Goal: Check status: Check status

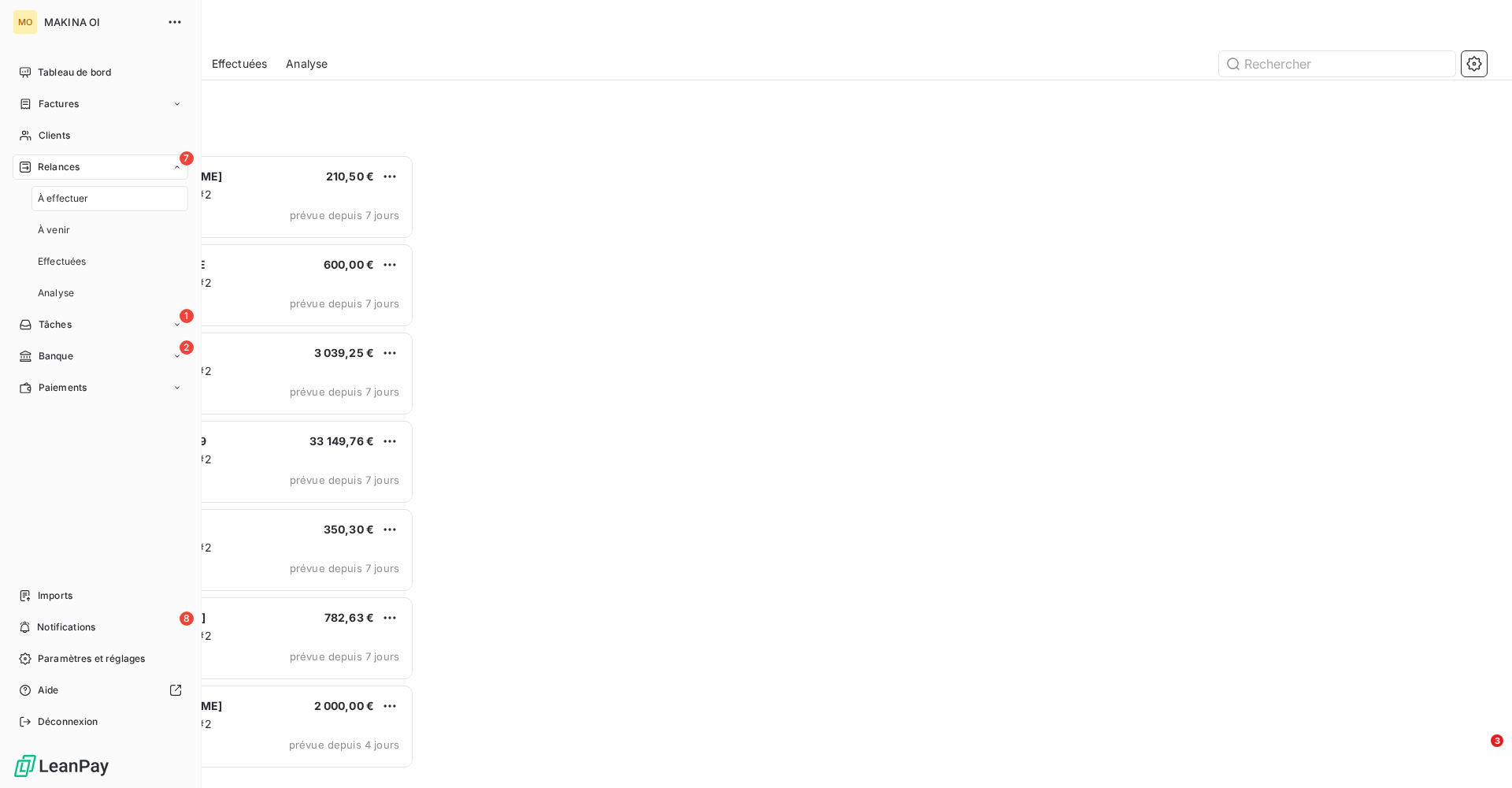
scroll to position [633, 338]
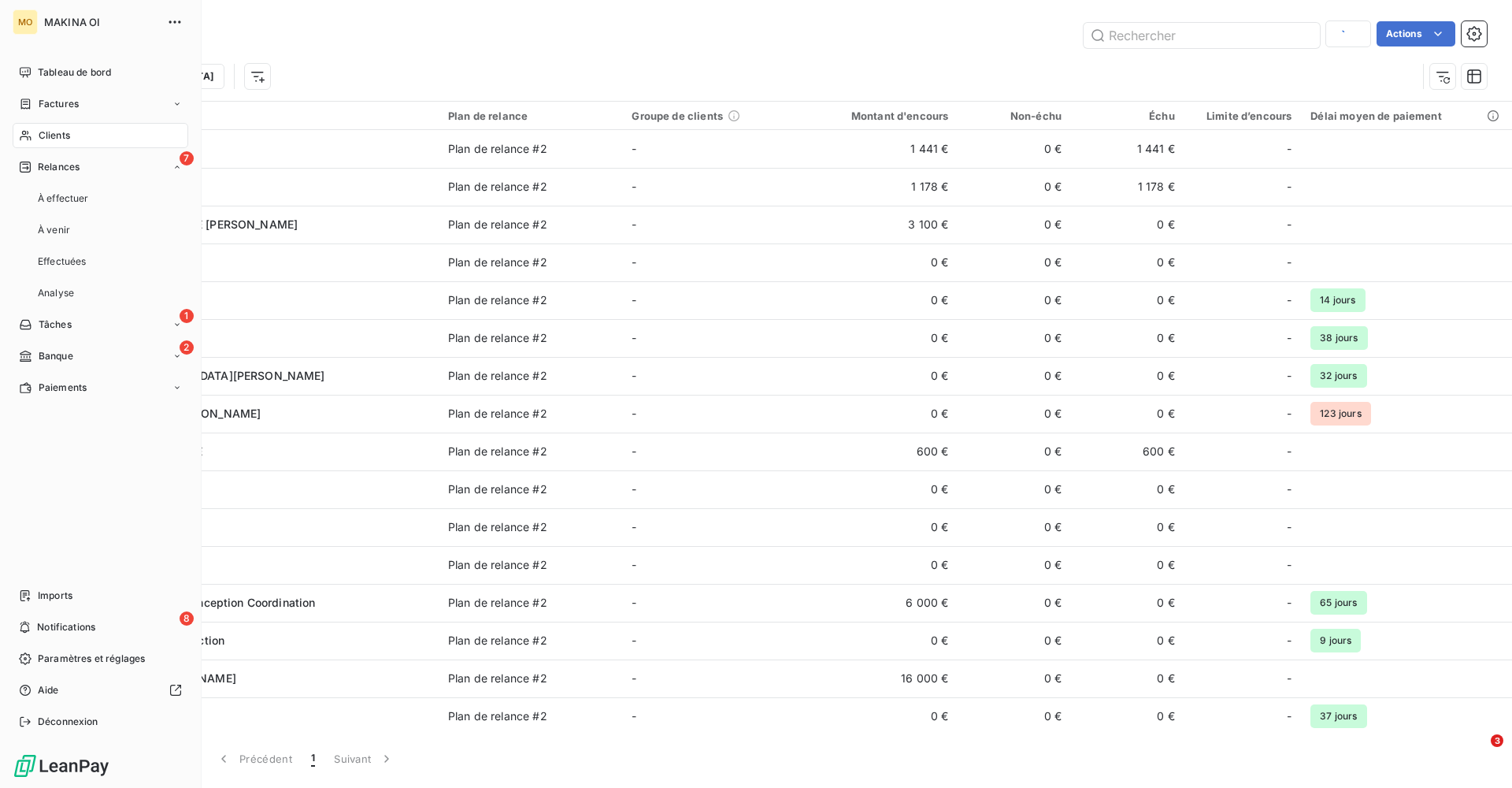
click at [60, 137] on span "Clients" at bounding box center [54, 135] width 31 height 14
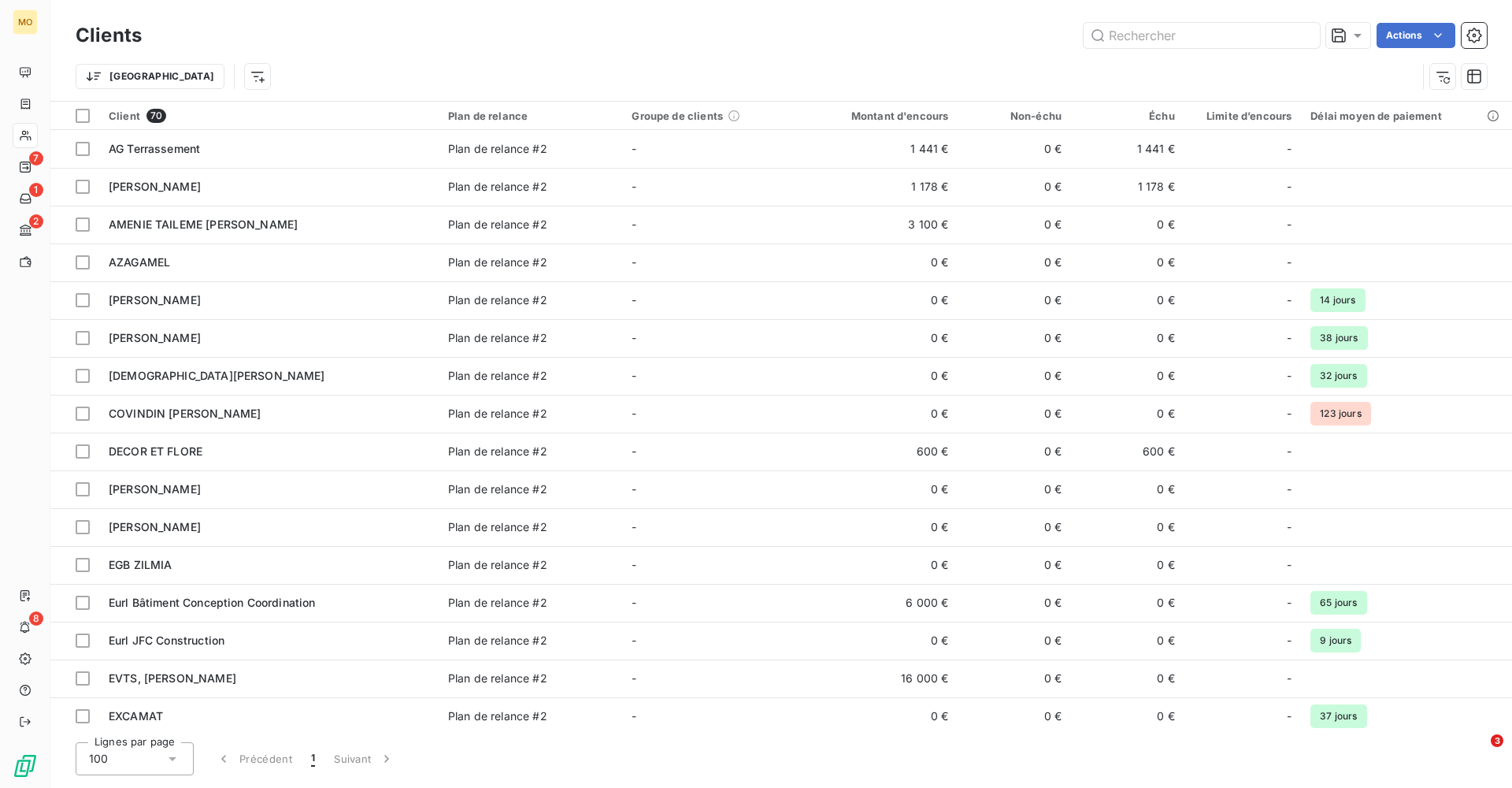
click at [347, 405] on div "COVINDIN [PERSON_NAME]" at bounding box center [269, 413] width 320 height 16
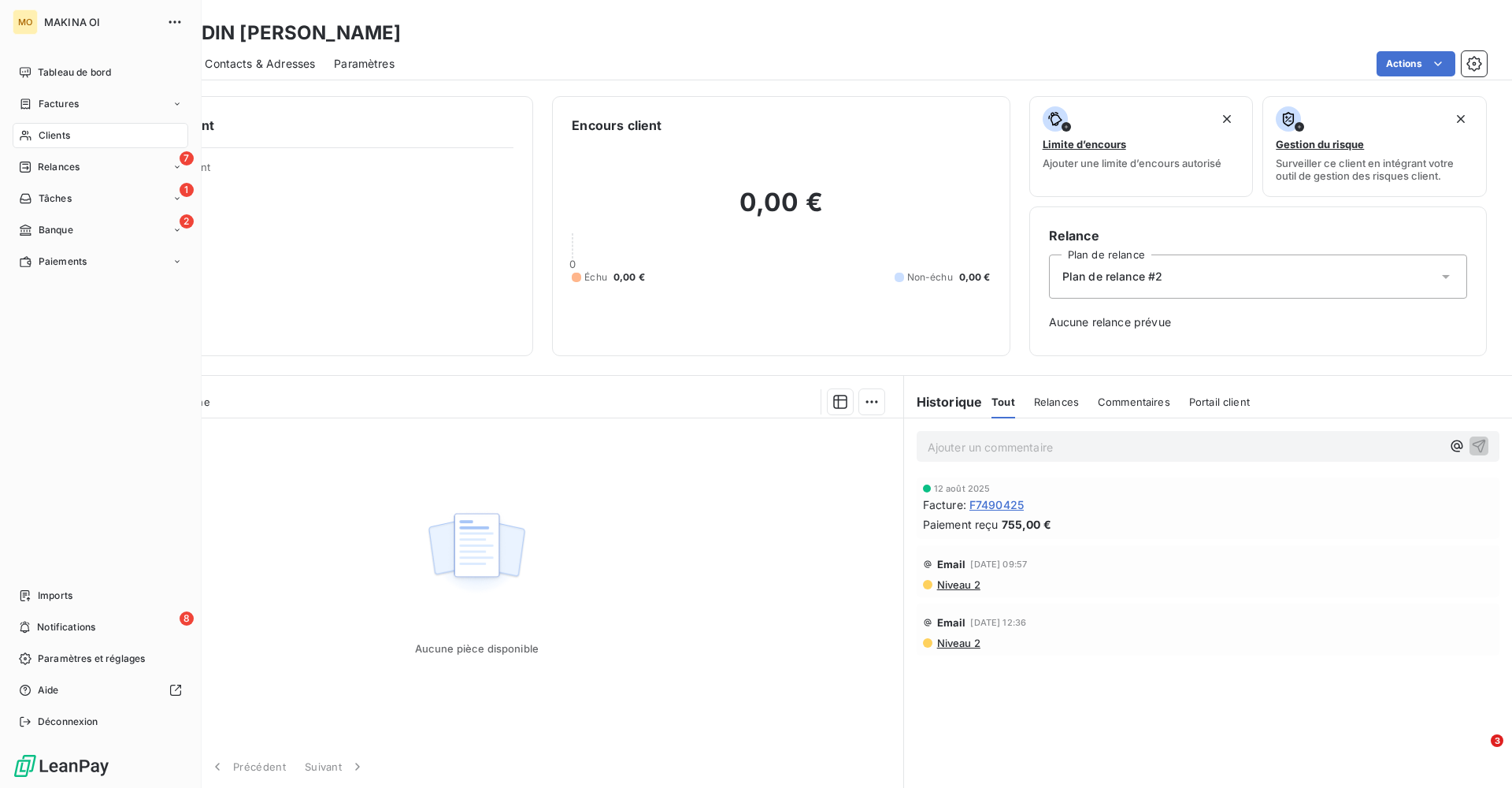
click at [42, 134] on span "Clients" at bounding box center [54, 135] width 31 height 14
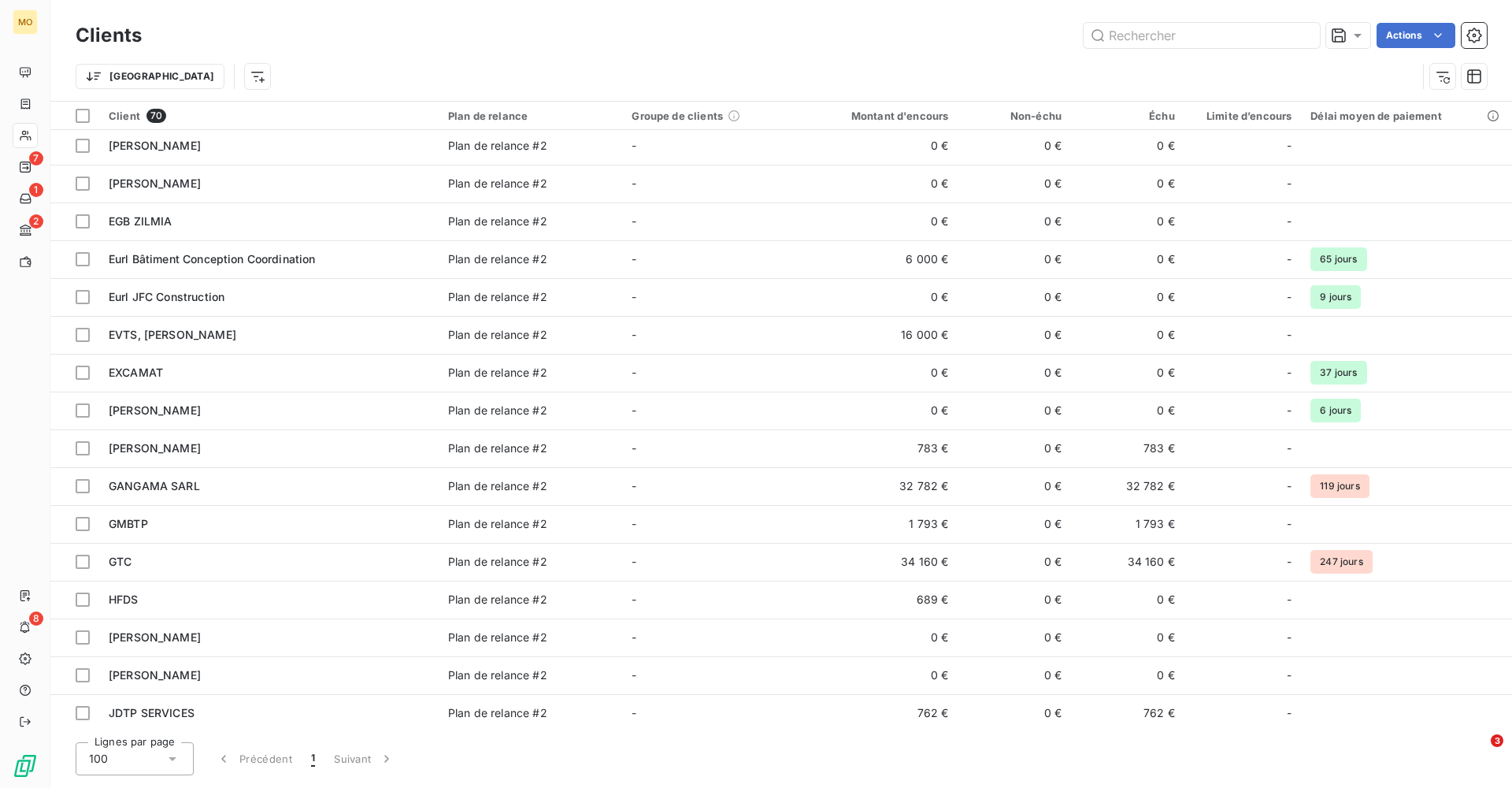
scroll to position [374, 0]
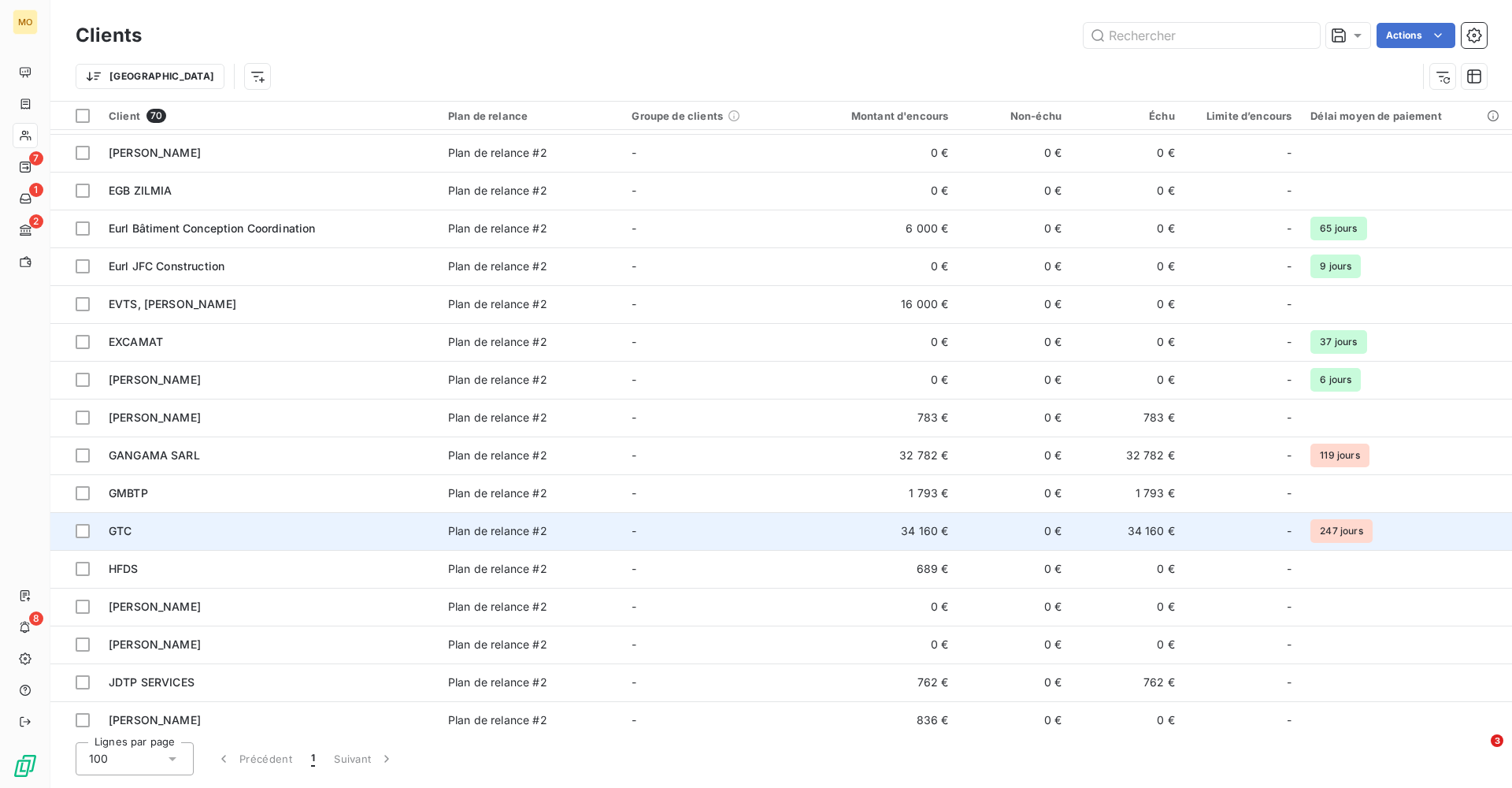
click at [175, 524] on div "GTC" at bounding box center [269, 531] width 320 height 16
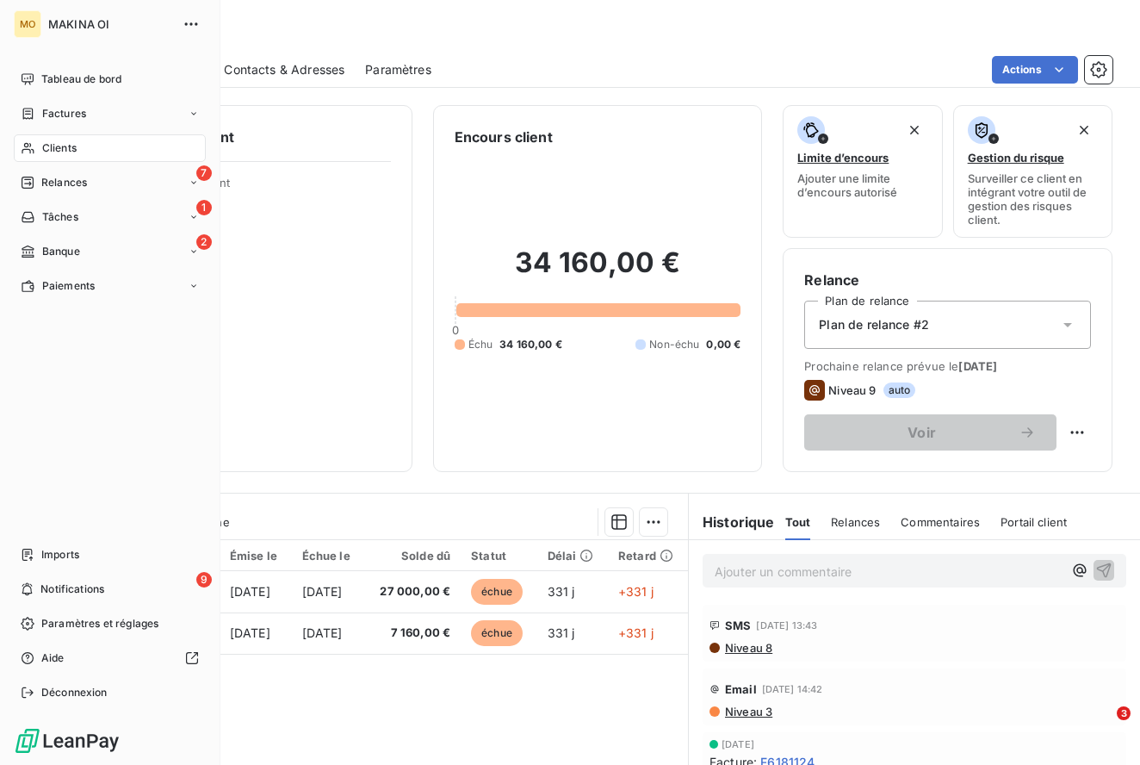
click at [84, 147] on div "Clients" at bounding box center [110, 148] width 192 height 28
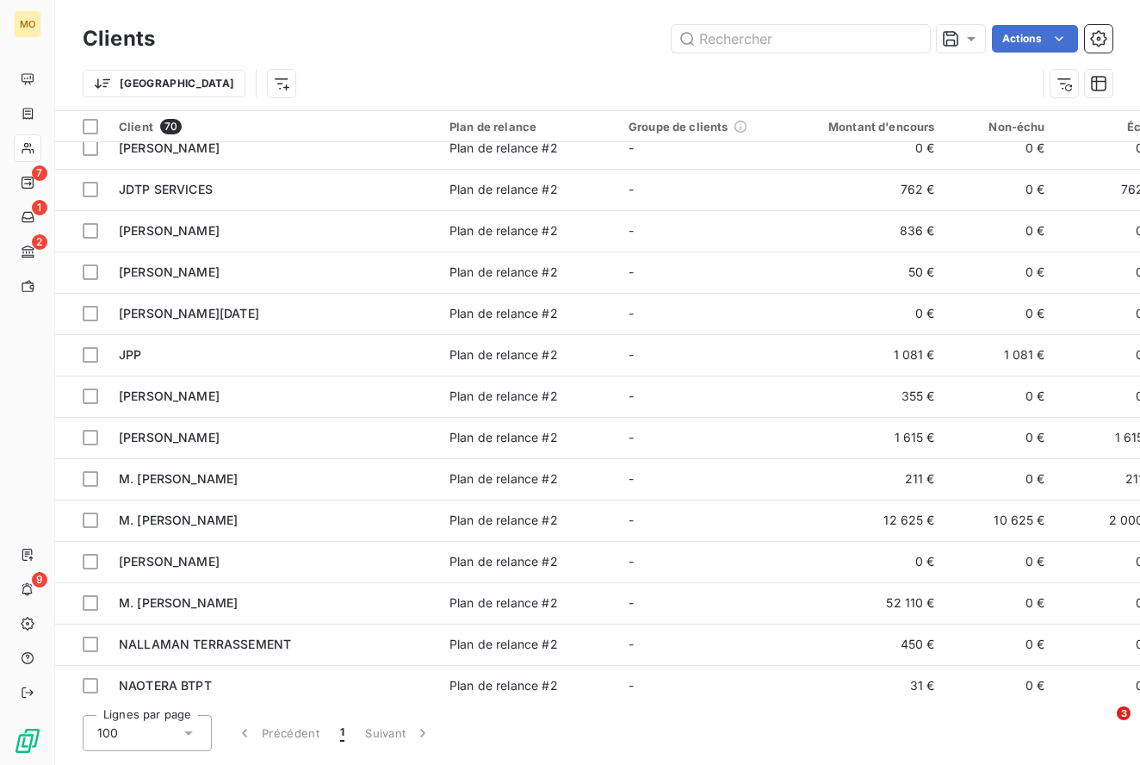
scroll to position [963, 0]
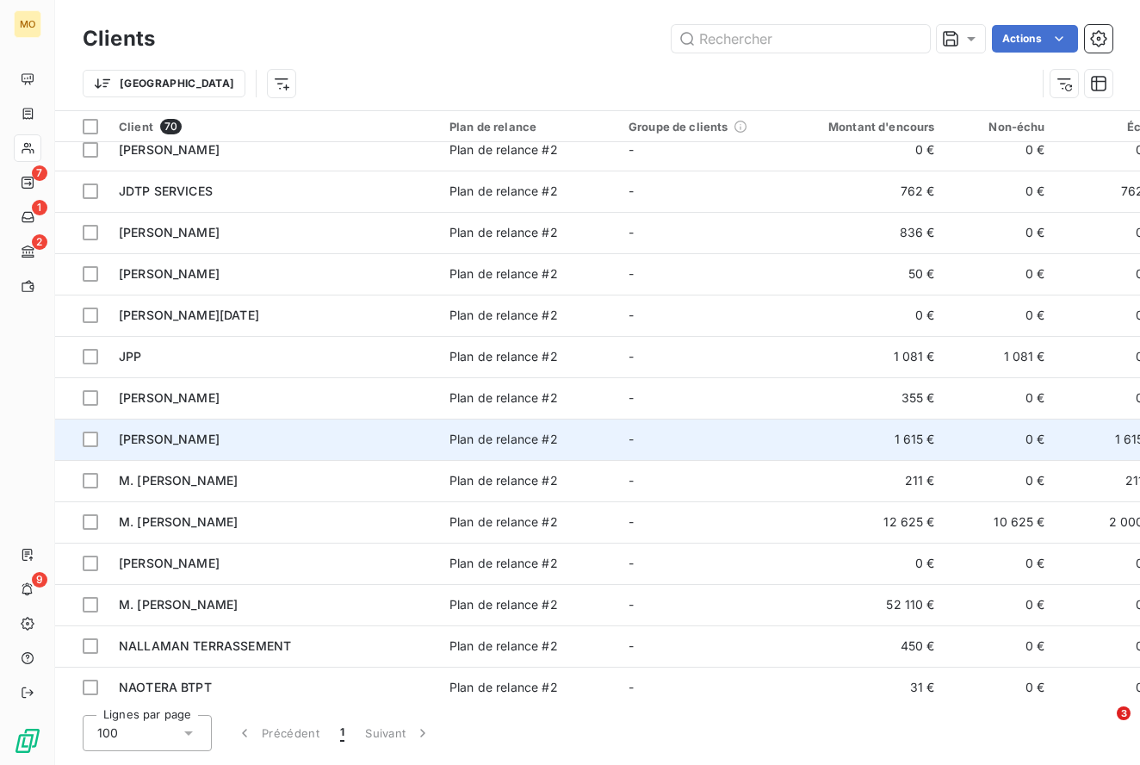
click at [188, 435] on span "[PERSON_NAME]" at bounding box center [169, 438] width 101 height 15
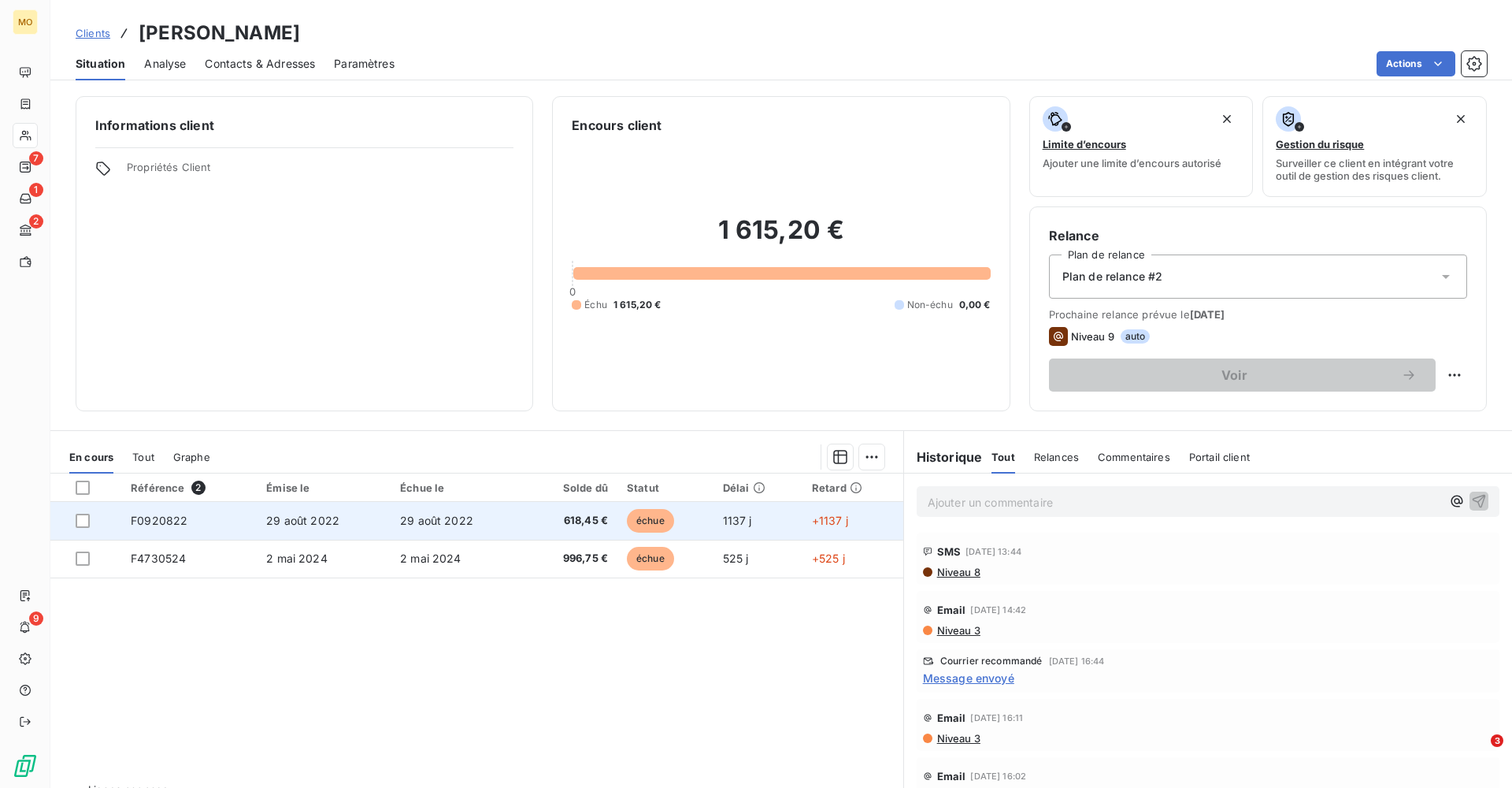
click at [214, 506] on td "F0920822" at bounding box center [189, 520] width 135 height 38
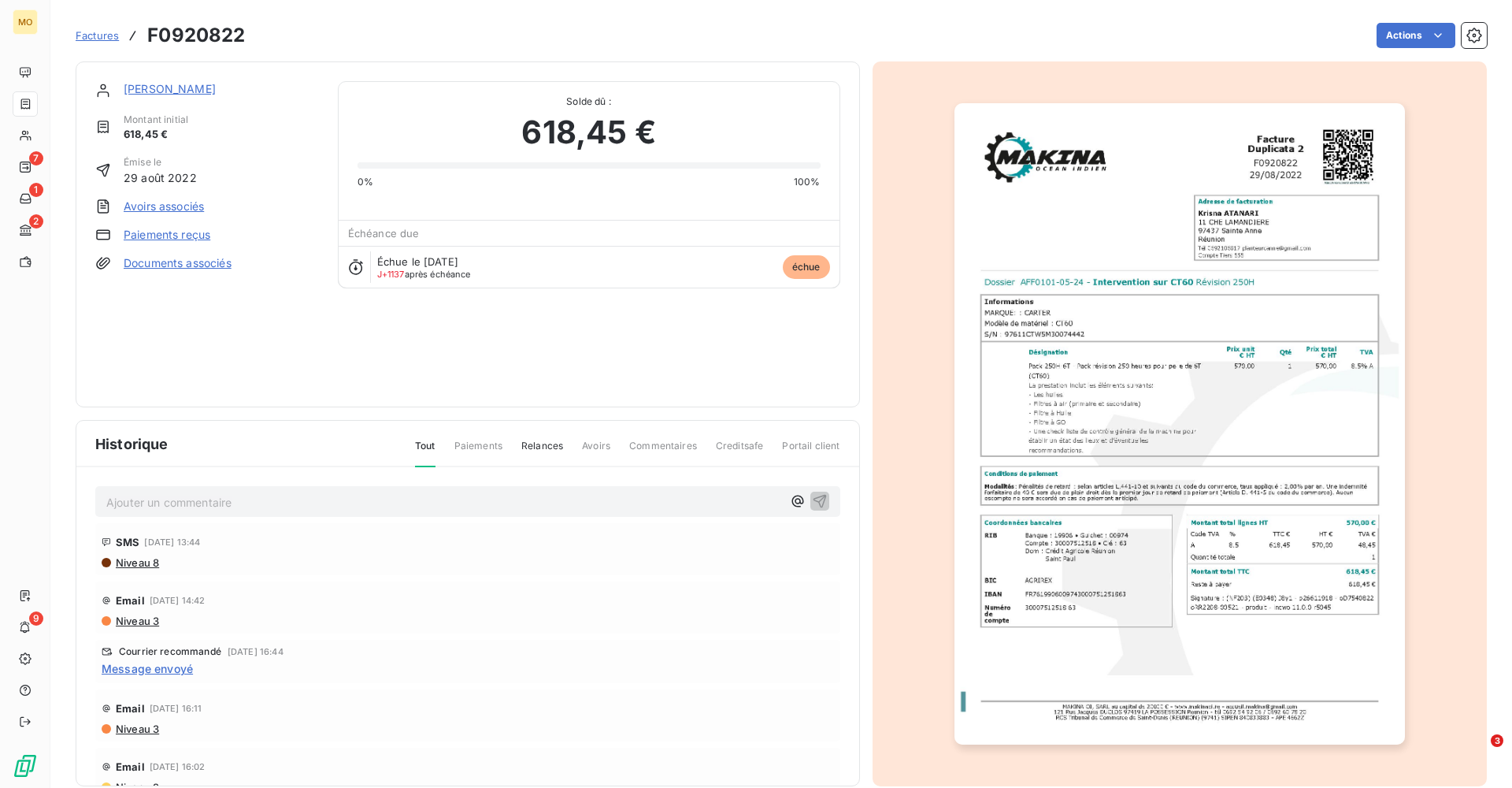
click at [161, 88] on link "[PERSON_NAME]" at bounding box center [169, 89] width 92 height 14
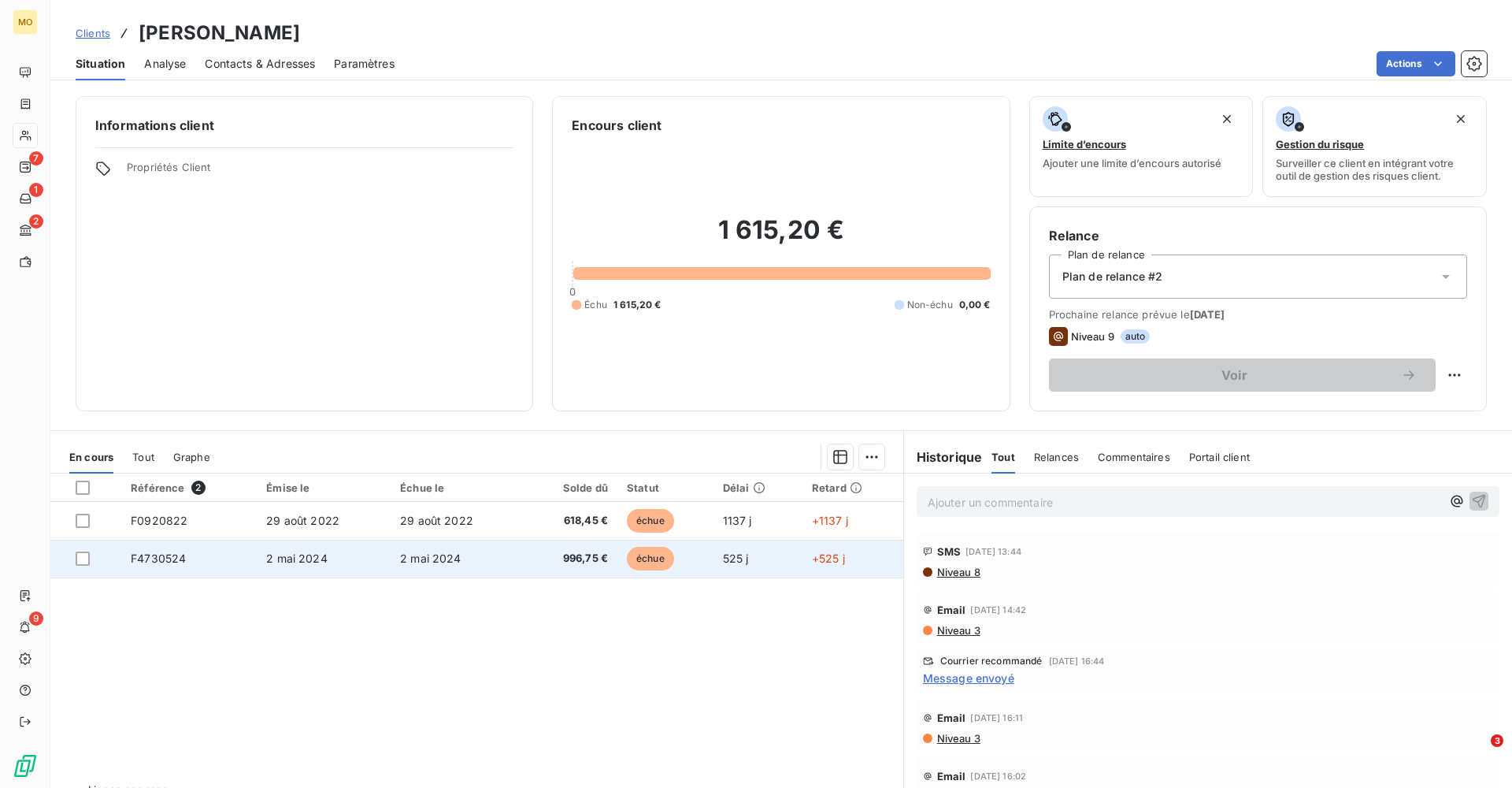
click at [184, 557] on span "F4730524" at bounding box center [158, 558] width 55 height 14
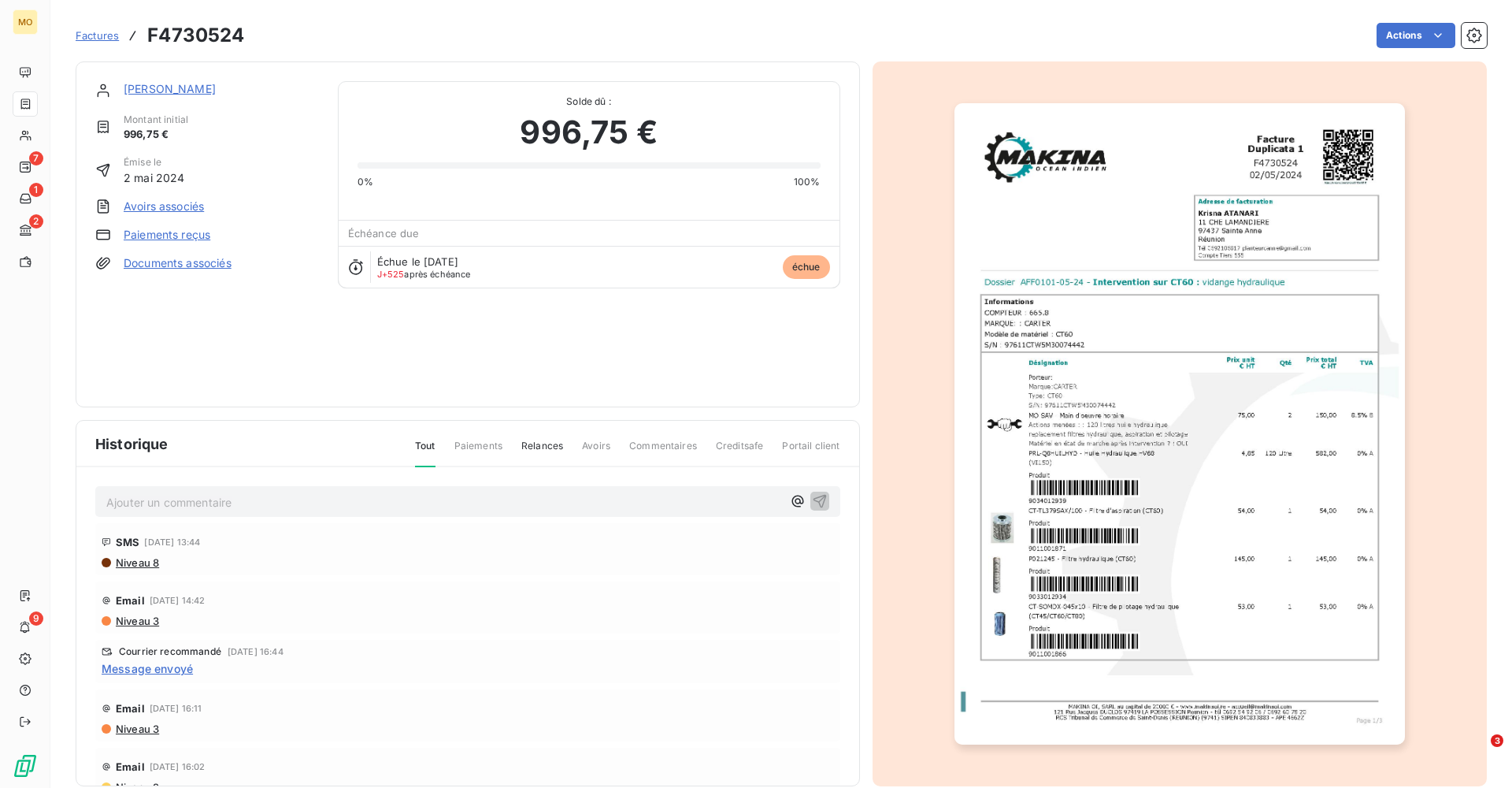
click at [172, 86] on link "[PERSON_NAME]" at bounding box center [169, 89] width 92 height 14
